Goal: Information Seeking & Learning: Learn about a topic

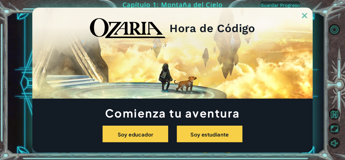
click at [302, 14] on link at bounding box center [304, 13] width 16 height 4
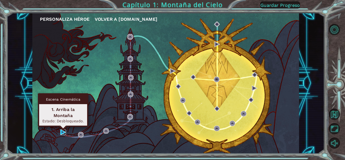
click at [66, 131] on img at bounding box center [63, 132] width 6 height 6
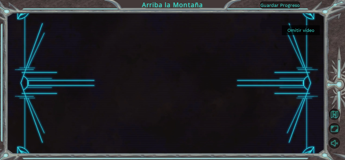
click at [309, 28] on font "Omitir video" at bounding box center [300, 30] width 27 height 5
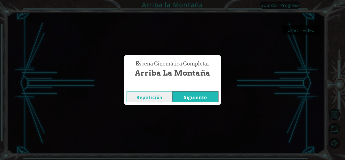
click at [203, 94] on font "Siguiente" at bounding box center [195, 97] width 23 height 6
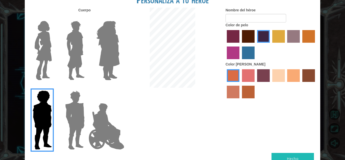
click at [65, 117] on img at bounding box center [74, 119] width 23 height 63
click at [87, 87] on input "Granate héroe" at bounding box center [87, 87] width 0 height 0
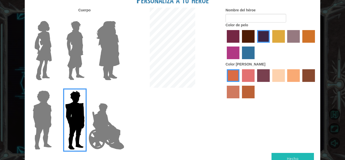
click at [111, 124] on img at bounding box center [107, 126] width 40 height 51
click at [119, 87] on input "Héroe Jamie" at bounding box center [119, 87] width 0 height 0
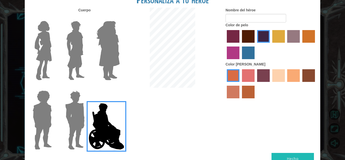
click at [69, 124] on img at bounding box center [74, 119] width 23 height 63
click at [87, 87] on input "Granate héroe" at bounding box center [87, 87] width 0 height 0
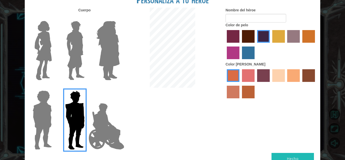
click at [75, 76] on img at bounding box center [75, 50] width 22 height 63
click at [87, 18] on input "El héroe Lars" at bounding box center [87, 18] width 0 height 0
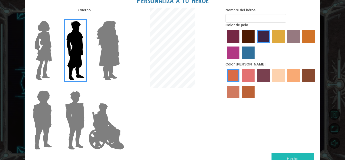
click at [58, 70] on div at bounding box center [74, 48] width 33 height 69
drag, startPoint x: 21, startPoint y: 70, endPoint x: 24, endPoint y: 69, distance: 3.4
click at [21, 70] on div "Personaliza a tu héroe [PERSON_NAME] Nombre del héroe Color de pelo Color [PERS…" at bounding box center [172, 80] width 345 height 160
click at [40, 63] on img at bounding box center [43, 50] width 21 height 63
click at [54, 18] on input "Héroe Connie" at bounding box center [54, 18] width 0 height 0
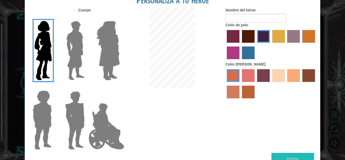
click at [88, 59] on div at bounding box center [74, 48] width 33 height 69
click at [111, 58] on img at bounding box center [108, 50] width 28 height 63
click at [119, 18] on input "Amatista heroica" at bounding box center [119, 18] width 0 height 0
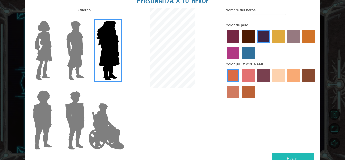
click at [90, 60] on div at bounding box center [74, 48] width 33 height 69
click at [78, 64] on img at bounding box center [75, 50] width 22 height 63
click at [87, 18] on input "El héroe Lars" at bounding box center [87, 18] width 0 height 0
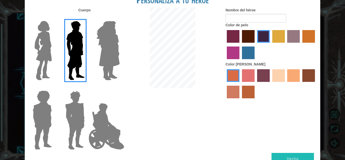
click at [64, 124] on img at bounding box center [74, 119] width 23 height 63
click at [87, 87] on input "Granate héroe" at bounding box center [87, 87] width 0 height 0
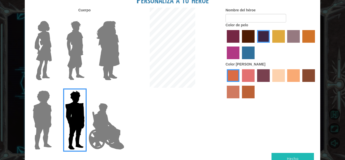
click at [90, 63] on div at bounding box center [106, 48] width 33 height 69
click at [82, 62] on img at bounding box center [75, 50] width 22 height 63
click at [87, 18] on input "El héroe Lars" at bounding box center [87, 18] width 0 height 0
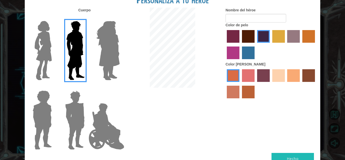
click at [238, 33] on label "color de pelo pimentón" at bounding box center [233, 36] width 13 height 13
click at [225, 44] on input "color de pelo pimentón" at bounding box center [225, 44] width 0 height 0
click at [245, 34] on label "color de pelo granate" at bounding box center [248, 36] width 13 height 13
click at [240, 44] on input "color de pelo granate" at bounding box center [240, 44] width 0 height 0
click at [278, 38] on label "color de pelo del tulipán" at bounding box center [278, 36] width 13 height 13
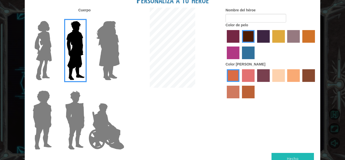
click at [270, 44] on input "color de pelo del tulipán" at bounding box center [270, 44] width 0 height 0
click at [323, 40] on div "Personaliza a tu héroe [PERSON_NAME] Nombre del héroe Color de pelo Color [PERS…" at bounding box center [172, 80] width 345 height 160
click at [312, 34] on label "color de cabello gota dorada" at bounding box center [308, 36] width 13 height 13
click at [300, 44] on input "color de cabello gota dorada" at bounding box center [300, 44] width 0 height 0
click at [247, 55] on label "color de cabello lachmara" at bounding box center [248, 52] width 13 height 13
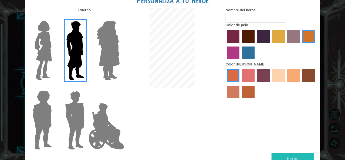
click at [240, 61] on input "color de cabello lachmara" at bounding box center [240, 61] width 0 height 0
click at [229, 58] on label "color de cabello violeta rojo medio" at bounding box center [233, 52] width 13 height 13
click at [316, 44] on input "color de cabello violeta rojo medio" at bounding box center [316, 44] width 0 height 0
click at [247, 36] on label "color de pelo granate" at bounding box center [248, 36] width 13 height 13
click at [240, 44] on input "color de pelo granate" at bounding box center [240, 44] width 0 height 0
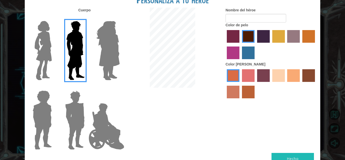
click at [265, 81] on label "color de piel tosca" at bounding box center [263, 75] width 13 height 13
click at [255, 84] on input "color de piel tosca" at bounding box center [255, 84] width 0 height 0
click at [243, 93] on label "color de piel de árbol de humo" at bounding box center [248, 92] width 13 height 13
click at [240, 100] on input "color de piel de árbol de humo" at bounding box center [240, 100] width 0 height 0
click at [232, 71] on label "color de piel de sorbus" at bounding box center [233, 75] width 13 height 13
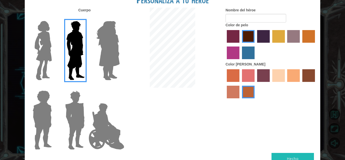
click at [225, 84] on input "color de piel de sorbus" at bounding box center [225, 84] width 0 height 0
click at [289, 77] on label "color de piel de tacao" at bounding box center [293, 75] width 13 height 13
click at [286, 84] on input "color de piel de tacao" at bounding box center [286, 84] width 0 height 0
click at [280, 76] on label "color de piel de playa de arena" at bounding box center [278, 75] width 13 height 13
click at [270, 84] on input "color de piel de playa de arena" at bounding box center [270, 84] width 0 height 0
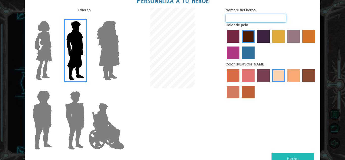
click at [237, 21] on input "Nombre del héroe" at bounding box center [255, 18] width 61 height 9
type input "TOTO"
click at [276, 155] on button "Hecho" at bounding box center [292, 158] width 42 height 11
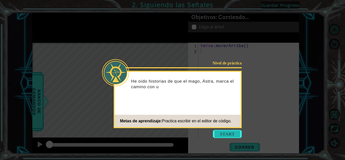
click at [221, 136] on button "Comenzar" at bounding box center [227, 134] width 29 height 8
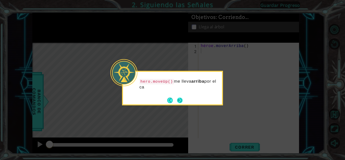
click at [182, 98] on button "Próximo" at bounding box center [180, 100] width 6 height 6
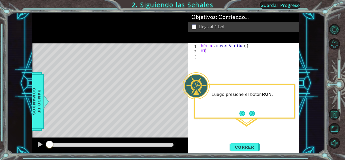
type textarea "H"
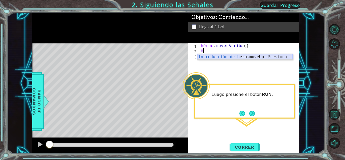
click at [252, 58] on div "Introducción de [PERSON_NAME].moveUp Presiona" at bounding box center [244, 63] width 95 height 18
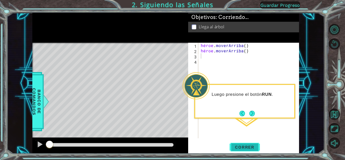
click at [241, 148] on font "Correr" at bounding box center [244, 146] width 19 height 5
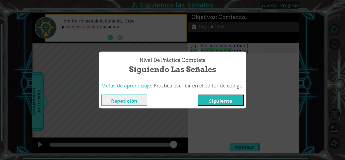
click at [241, 99] on button "Siguiente" at bounding box center [221, 99] width 46 height 11
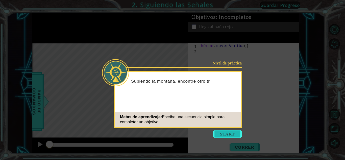
click at [222, 134] on button "Comenzar" at bounding box center [227, 134] width 29 height 8
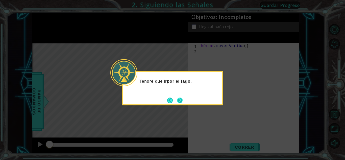
click at [181, 101] on button "Próximo" at bounding box center [180, 100] width 6 height 6
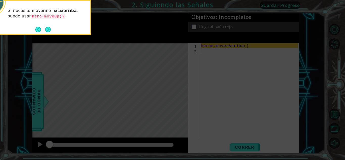
click at [46, 26] on footer at bounding box center [42, 30] width 15 height 8
click at [45, 27] on button "Próximo" at bounding box center [48, 30] width 6 height 6
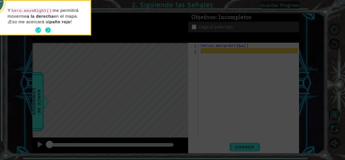
click at [46, 28] on button "Próximo" at bounding box center [48, 30] width 6 height 6
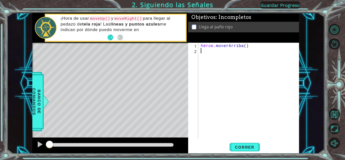
type textarea "M"
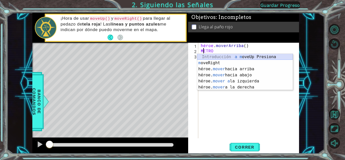
click at [258, 58] on div "Introducción a m oveUp Presiona m [PERSON_NAME] Introducción a la presión héroe…" at bounding box center [244, 78] width 95 height 48
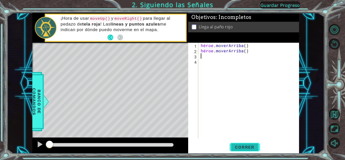
click at [248, 148] on font "Correr" at bounding box center [244, 146] width 19 height 5
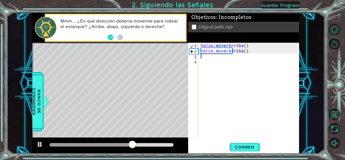
type textarea "M"
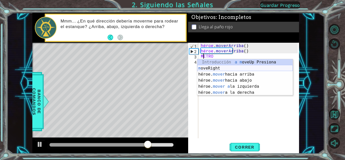
click at [228, 69] on div "Introducción a m oveUp Presiona m [PERSON_NAME] Introducción a la presión héroe…" at bounding box center [244, 83] width 95 height 48
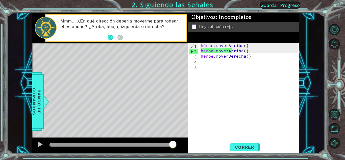
click at [222, 63] on div "héroe . [PERSON_NAME] ( ) héroe . [PERSON_NAME] ( ) héroe . moverDerecha ( )" at bounding box center [250, 96] width 101 height 106
click at [220, 63] on div "héroe . [PERSON_NAME] ( ) héroe . [PERSON_NAME] ( ) héroe . moverDerecha ( )" at bounding box center [250, 96] width 101 height 106
click at [240, 147] on font "Correr" at bounding box center [244, 146] width 19 height 5
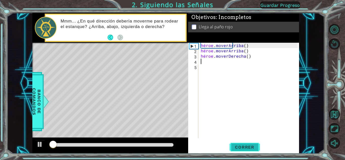
click at [240, 147] on font "Correr" at bounding box center [244, 146] width 19 height 5
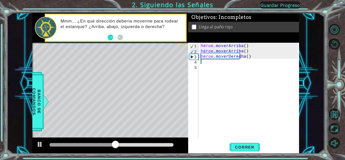
type textarea "M"
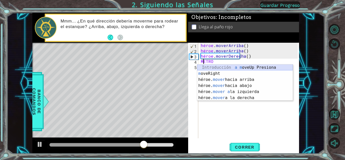
click at [247, 67] on div "Introducción a m oveUp Presiona m [PERSON_NAME] Introducción a la presión héroe…" at bounding box center [244, 88] width 95 height 48
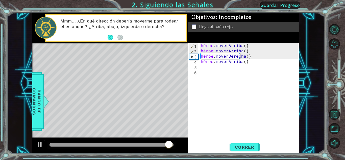
click at [242, 140] on div "1 2 3 4 5 6 héroe . [PERSON_NAME] ( ) héroe . [PERSON_NAME] ( ) héroe . moverDe…" at bounding box center [243, 98] width 111 height 111
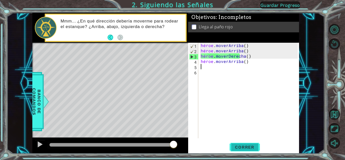
click at [242, 144] on button "Correr" at bounding box center [245, 146] width 30 height 11
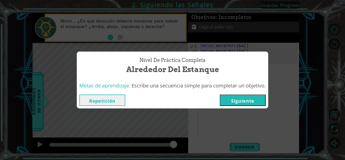
click at [257, 100] on button "Siguiente" at bounding box center [243, 99] width 46 height 11
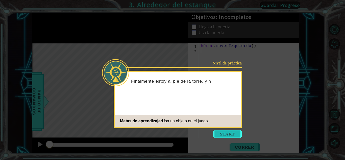
click at [236, 134] on button "Comenzar" at bounding box center [227, 134] width 29 height 8
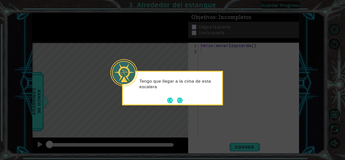
click at [178, 99] on button "Próximo" at bounding box center [180, 100] width 6 height 6
click at [174, 99] on button "Atrás" at bounding box center [172, 100] width 10 height 6
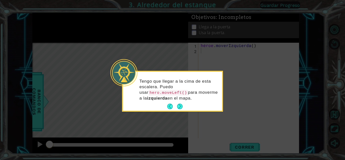
drag, startPoint x: 176, startPoint y: 106, endPoint x: 202, endPoint y: 122, distance: 30.8
click at [177, 106] on button "Próximo" at bounding box center [180, 107] width 6 height 6
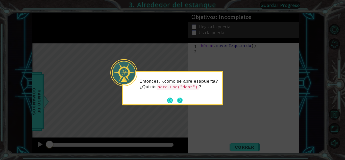
click at [180, 98] on button "Próximo" at bounding box center [180, 100] width 6 height 6
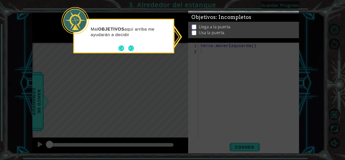
click at [240, 124] on icon at bounding box center [172, 80] width 345 height 160
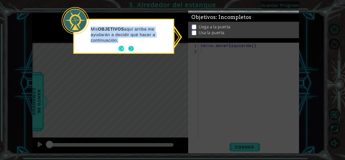
click at [134, 46] on div "Mis OBJETIVOS aquí arriba me ayudarán a decidir qué hacer a continuación." at bounding box center [123, 36] width 99 height 33
click at [133, 47] on button "Próximo" at bounding box center [131, 49] width 6 height 6
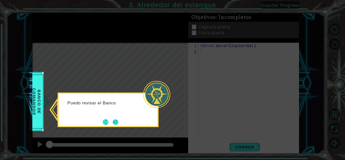
click at [117, 121] on button "Próximo" at bounding box center [116, 122] width 6 height 6
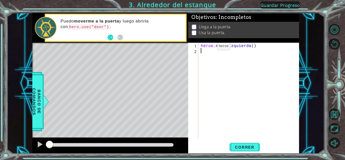
type textarea "M"
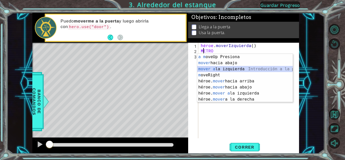
click at [249, 70] on div "Introducción a m oveUp Presiona mover hacia abajo Introducción a la presión mov…" at bounding box center [244, 84] width 95 height 61
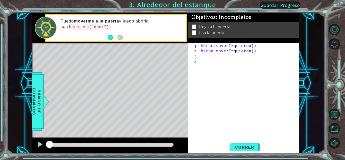
type textarea "M"
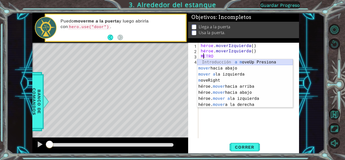
click at [247, 60] on div "Introducción a m oveUp Presiona mover hacia abajo Introducción a la presión mov…" at bounding box center [244, 89] width 95 height 61
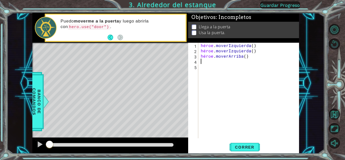
type textarea "M"
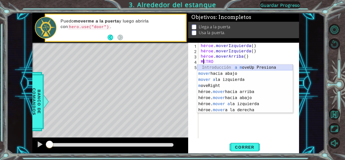
click at [258, 65] on div "Introducción a m oveUp Presiona mover hacia abajo Introducción a la presión mov…" at bounding box center [244, 94] width 95 height 61
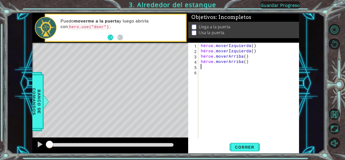
type textarea "M"
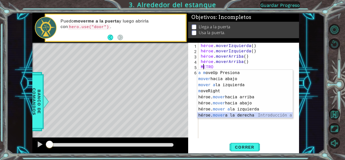
click at [254, 114] on div "Introducción a m oveUp Presiona mover hacia abajo Introducción a la presión mov…" at bounding box center [244, 100] width 95 height 61
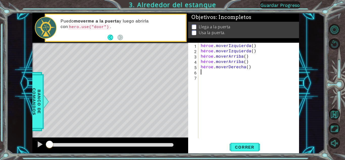
type textarea "M"
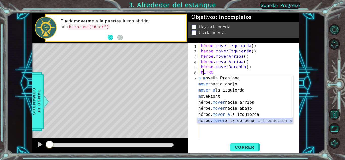
click at [246, 123] on div "Introducción a m oveUp Presiona mover hacia abajo Introducción a la presión mov…" at bounding box center [244, 105] width 95 height 61
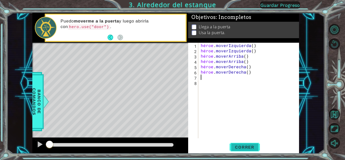
click at [239, 148] on font "Correr" at bounding box center [244, 146] width 19 height 5
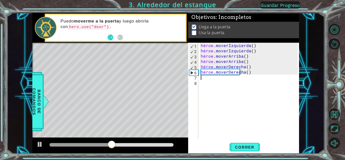
type textarea "E"
type textarea "O"
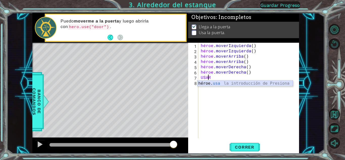
click at [231, 83] on div "héroe. usa la introducción de Presiona" at bounding box center [244, 89] width 95 height 18
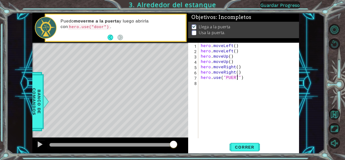
scroll to position [0, 2]
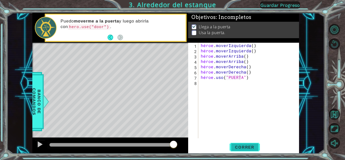
click at [244, 149] on font "Correr" at bounding box center [244, 146] width 19 height 5
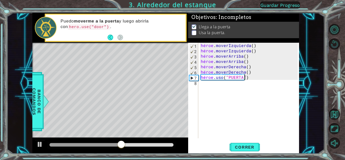
click at [253, 76] on div "héroe . moverIzquierda ( ) héroe . moverIzquierda ( ) héroe . [PERSON_NAME] ( )…" at bounding box center [250, 96] width 101 height 106
click at [261, 77] on div "héroe . moverIzquierda ( ) héroe . moverIzquierda ( ) héroe . [PERSON_NAME] ( )…" at bounding box center [250, 96] width 101 height 106
drag, startPoint x: 244, startPoint y: 77, endPoint x: 265, endPoint y: 84, distance: 22.4
click at [262, 80] on div "héroe . moverIzquierda ( ) héroe . moverIzquierda ( ) héroe . [PERSON_NAME] ( )…" at bounding box center [250, 96] width 101 height 106
type textarea "hero.use("PUERTA")"
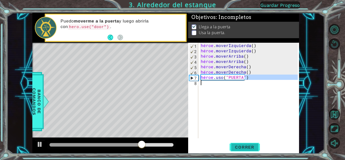
click at [253, 146] on font "Correr" at bounding box center [244, 146] width 19 height 5
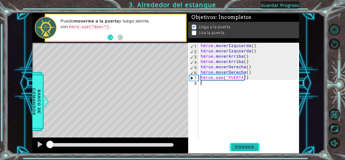
scroll to position [0, 0]
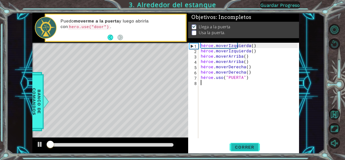
click at [252, 147] on font "Correr" at bounding box center [244, 146] width 19 height 5
click at [252, 150] on button "Correr" at bounding box center [245, 146] width 30 height 11
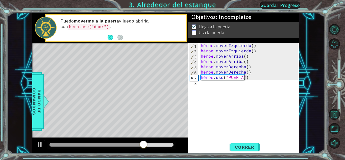
click at [254, 79] on div "héroe . moverIzquierda ( ) héroe . moverIzquierda ( ) héroe . [PERSON_NAME] ( )…" at bounding box center [250, 96] width 101 height 106
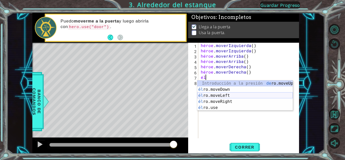
type textarea "h"
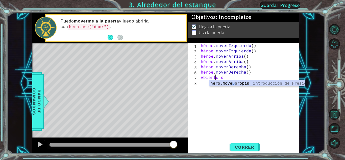
scroll to position [0, 1]
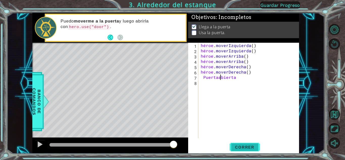
click at [244, 142] on button "Correr" at bounding box center [245, 146] width 30 height 11
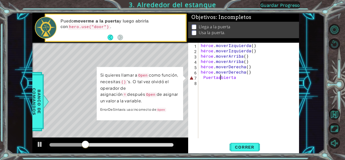
click at [256, 78] on div "héroe . moverIzquierda ( ) héroe . moverIzquierda ( ) héroe . [PERSON_NAME] ( )…" at bounding box center [250, 96] width 101 height 106
click at [221, 155] on div "1 [DEMOGRAPHIC_DATA] XXXXXXXXXXXXXXXXXXXXXXXXXXXXXXXXXXXXXXXXXXXXXXXXXXXXXXXXXX…" at bounding box center [172, 80] width 345 height 160
click at [239, 146] on font "Correr" at bounding box center [244, 146] width 19 height 5
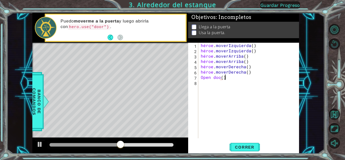
scroll to position [0, 1]
click at [247, 145] on font "Correr" at bounding box center [244, 146] width 19 height 5
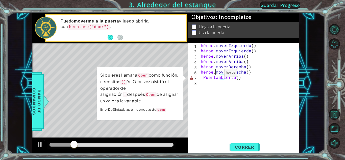
click at [217, 73] on div "héroe . moverIzquierda ( ) héroe . moverIzquierda ( ) héroe . [PERSON_NAME] ( )…" at bounding box center [250, 96] width 101 height 106
click at [220, 77] on div "héroe . moverIzquierda ( ) héroe . moverIzquierda ( ) héroe . [PERSON_NAME] ( )…" at bounding box center [250, 96] width 101 height 106
click at [248, 79] on div "héroe . moverIzquierda ( ) héroe . moverIzquierda ( ) héroe . [PERSON_NAME] ( )…" at bounding box center [249, 90] width 98 height 95
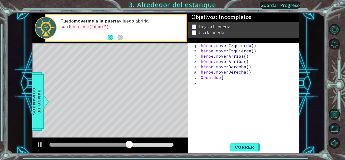
scroll to position [0, 1]
click at [242, 76] on div "héroe . moverIzquierda ( ) héroe . moverIzquierda ( ) héroe . [PERSON_NAME] ( )…" at bounding box center [250, 96] width 101 height 106
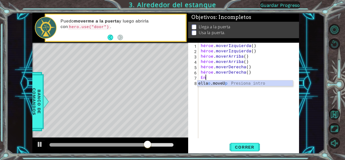
type textarea "O"
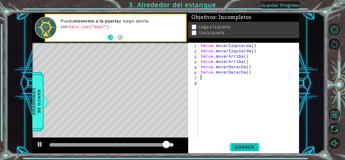
click at [248, 145] on font "Correr" at bounding box center [244, 146] width 19 height 5
click at [242, 144] on button "Correr" at bounding box center [245, 146] width 30 height 11
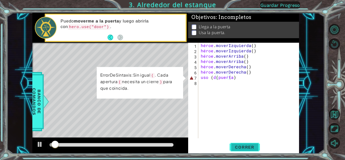
click at [242, 144] on button "Correr" at bounding box center [245, 146] width 30 height 11
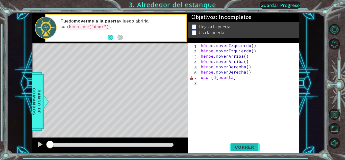
click at [242, 144] on button "Correr" at bounding box center [245, 146] width 30 height 11
click at [239, 145] on font "Correr" at bounding box center [244, 146] width 19 height 5
click at [237, 148] on font "Correr" at bounding box center [244, 146] width 19 height 5
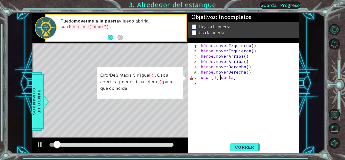
click at [220, 76] on div "héroe . moverIzquierda ( ) héroe . moverIzquierda ( ) héroe . [PERSON_NAME] ( )…" at bounding box center [250, 96] width 101 height 106
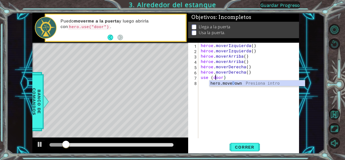
scroll to position [0, 1]
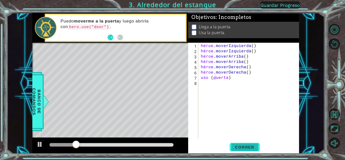
click at [241, 151] on button "Correr" at bounding box center [245, 146] width 30 height 11
click at [241, 148] on font "Correr" at bounding box center [244, 146] width 19 height 5
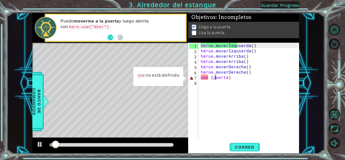
click at [209, 76] on div "héroe . moverIzquierda ( ) héroe . moverIzquierda ( ) héroe . [PERSON_NAME] ( )…" at bounding box center [250, 96] width 101 height 106
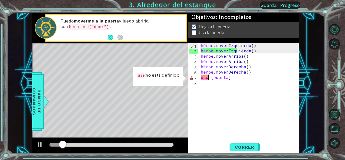
scroll to position [0, 1]
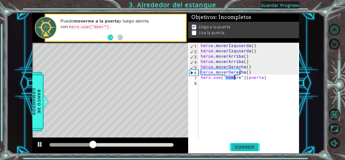
click at [242, 148] on font "Correr" at bounding box center [244, 146] width 19 height 5
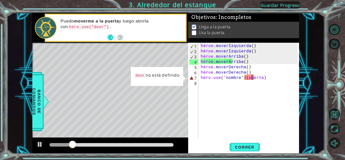
click at [250, 79] on div "héroe . moverIzquierda ( ) héroe . moverIzquierda ( ) héroe . [PERSON_NAME] ( )…" at bounding box center [250, 96] width 101 height 106
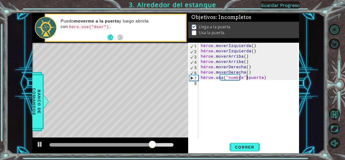
scroll to position [0, 3]
type textarea "hero.use("name")doorr)"
click at [243, 143] on button "Correr" at bounding box center [245, 146] width 30 height 11
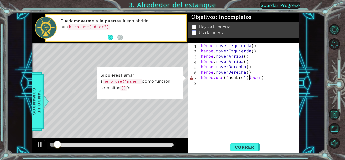
click at [274, 76] on div "héroe . moverIzquierda ( ) héroe . moverIzquierda ( ) héroe . [PERSON_NAME] ( )…" at bounding box center [250, 96] width 101 height 106
